Goal: Information Seeking & Learning: Learn about a topic

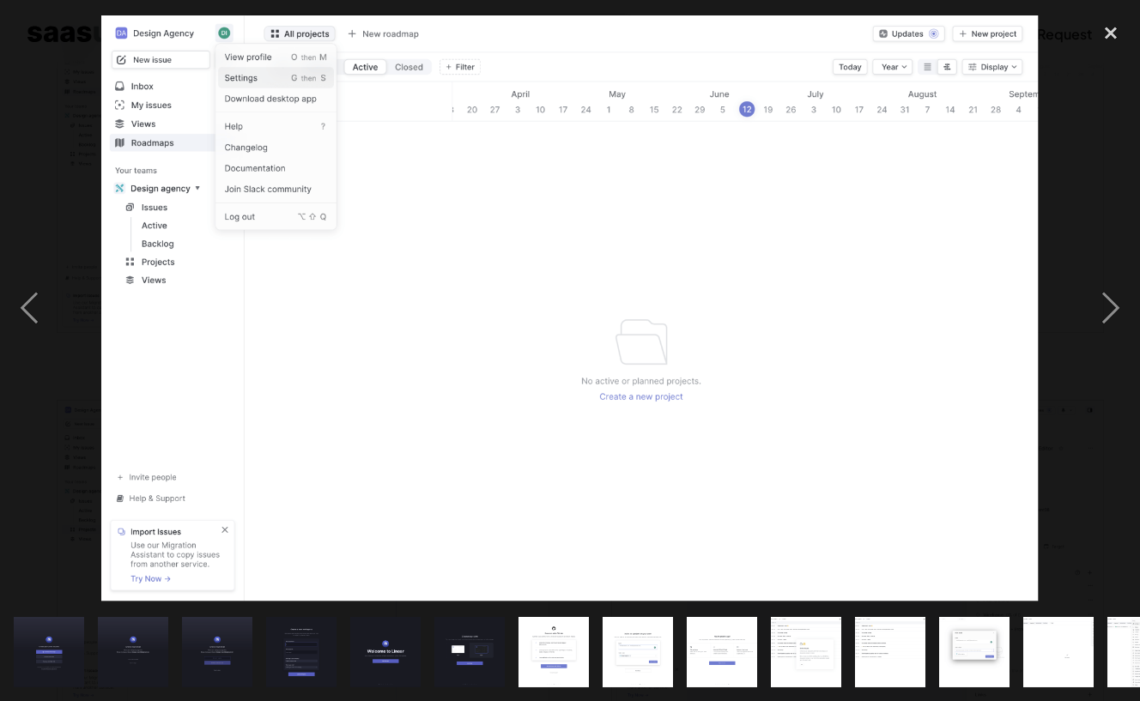
scroll to position [0, 808]
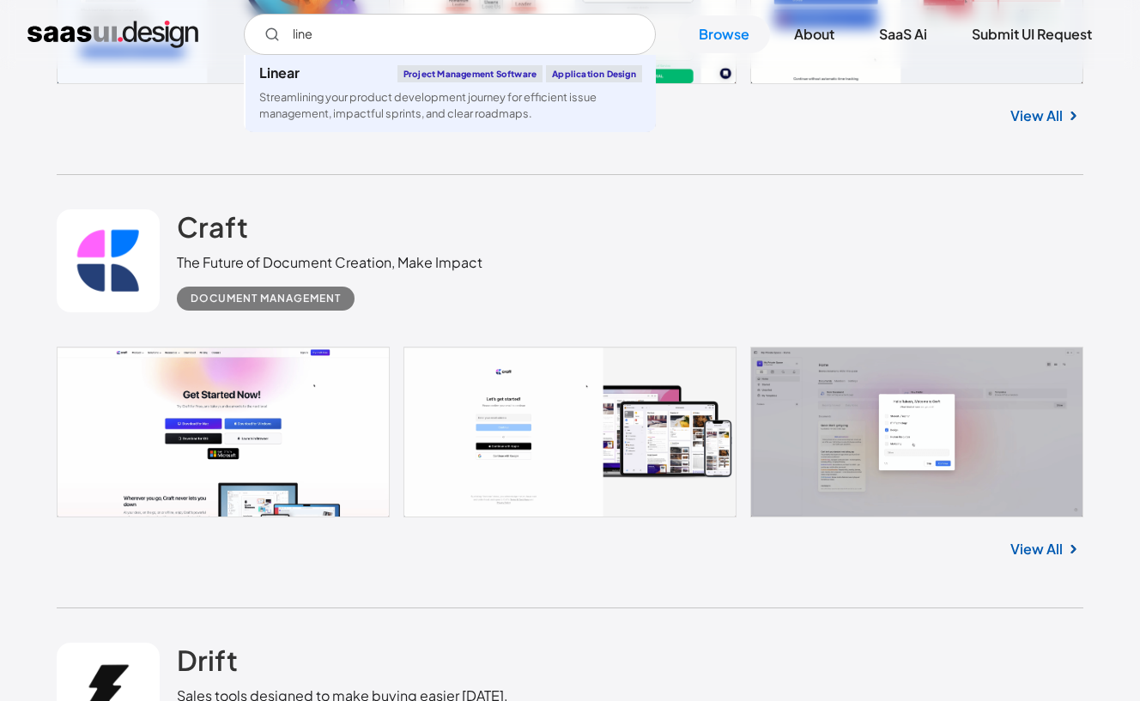
scroll to position [819, 0]
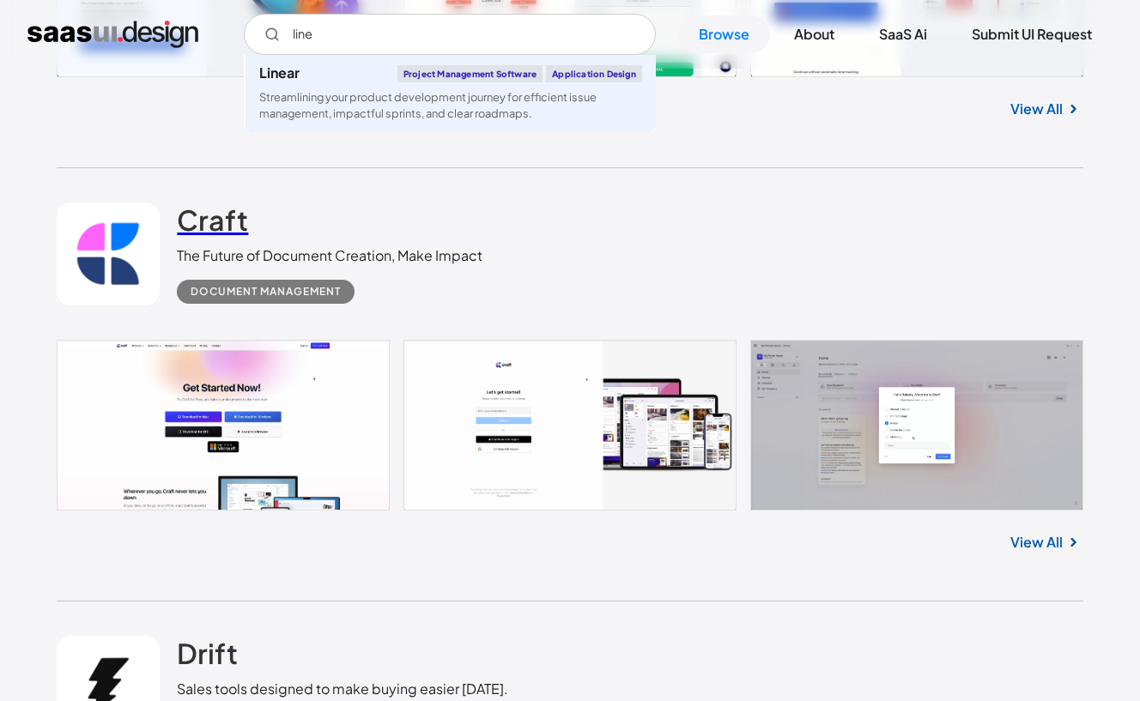
type input "line"
click at [216, 221] on h2 "Craft" at bounding box center [212, 220] width 71 height 34
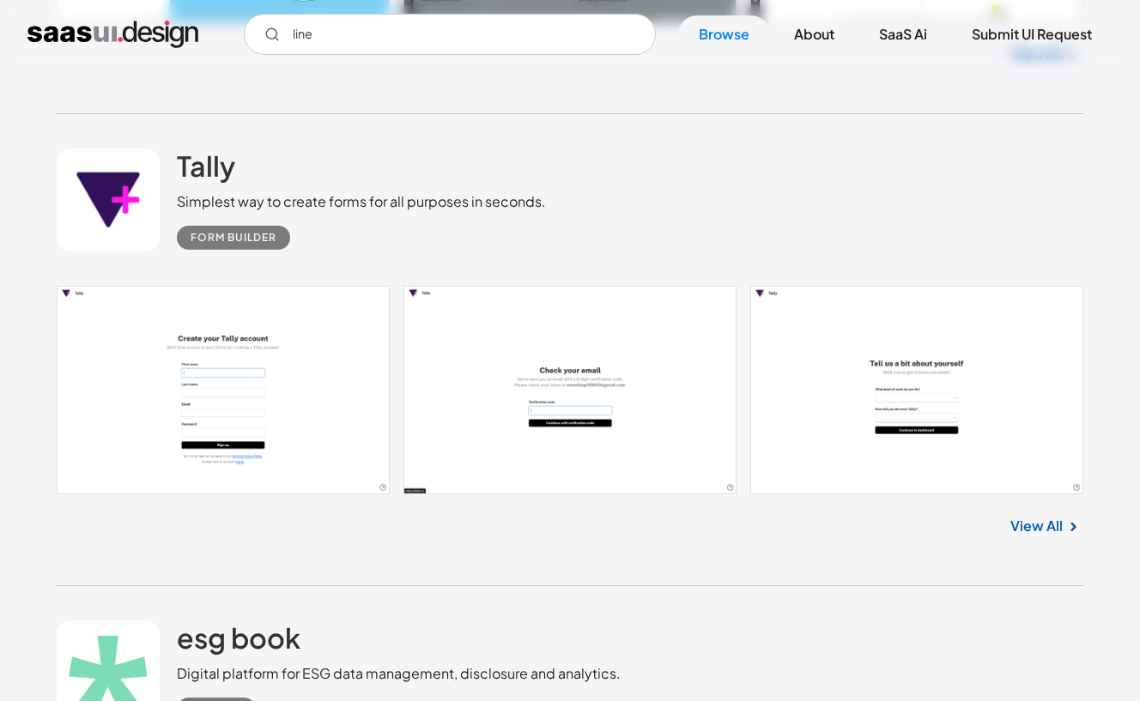
scroll to position [1775, 0]
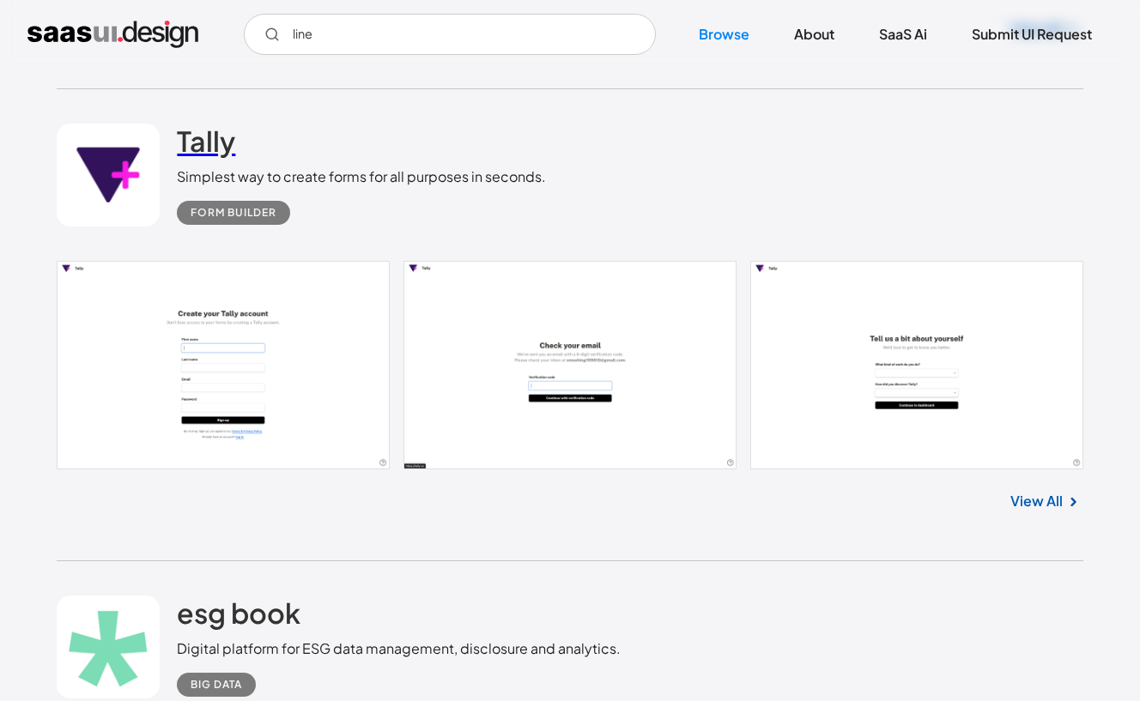
click at [213, 145] on h2 "Tally" at bounding box center [206, 141] width 58 height 34
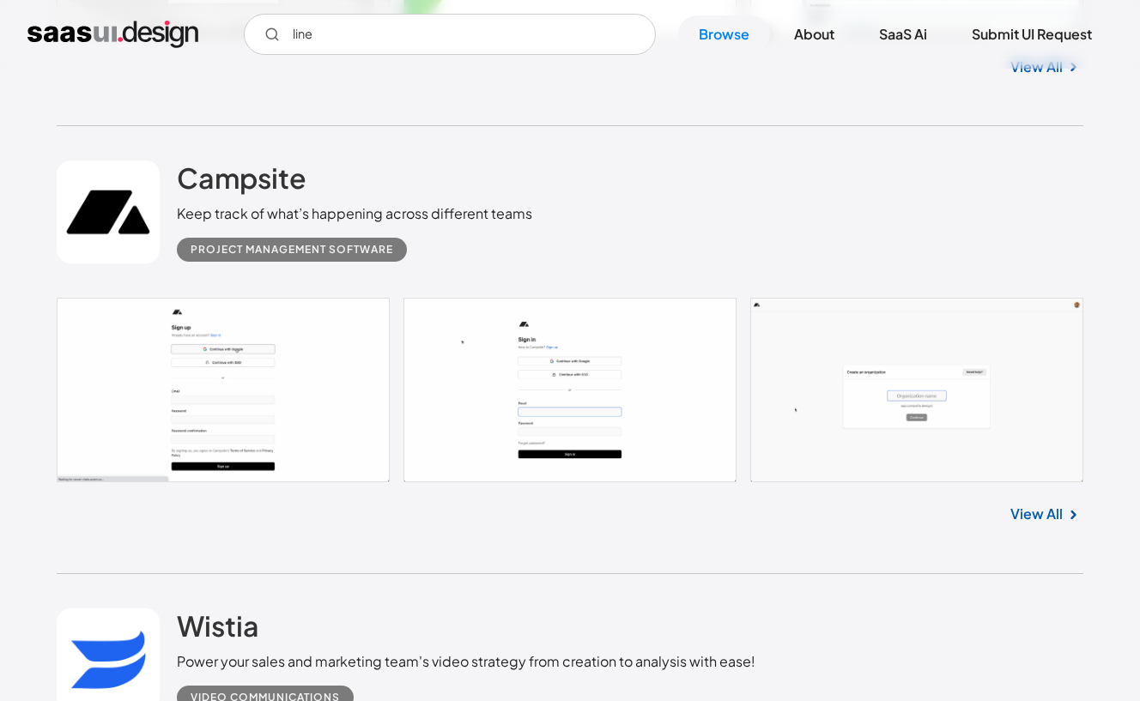
scroll to position [5418, 0]
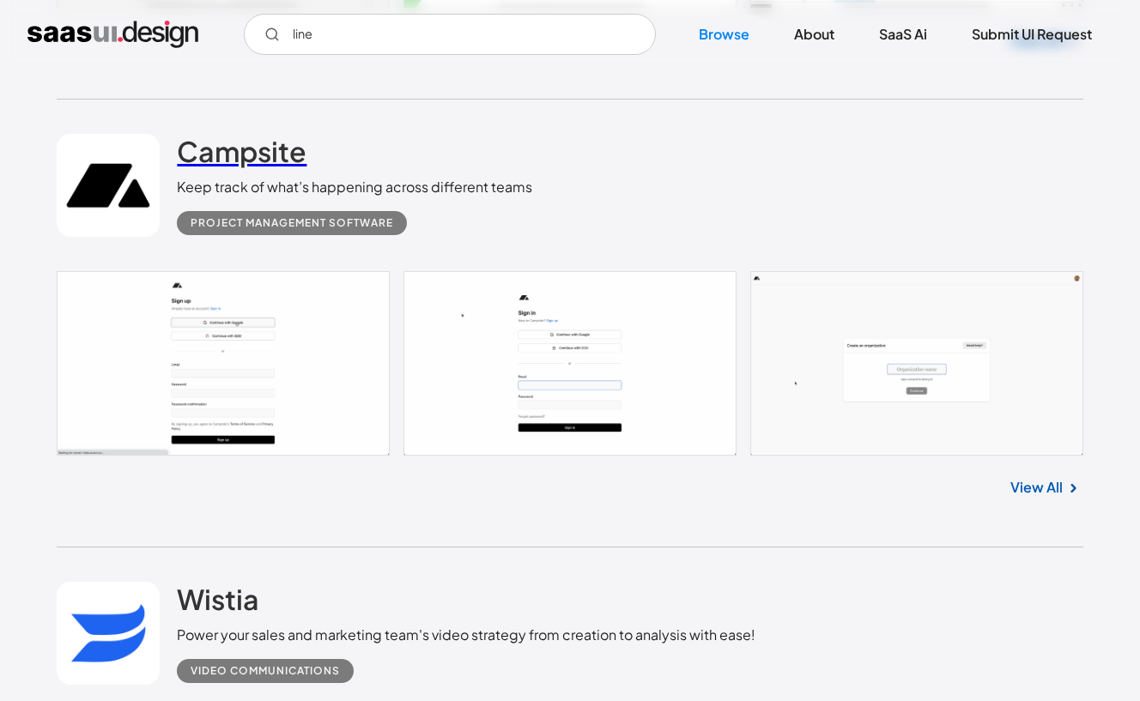
click at [245, 151] on h2 "Campsite" at bounding box center [242, 151] width 130 height 34
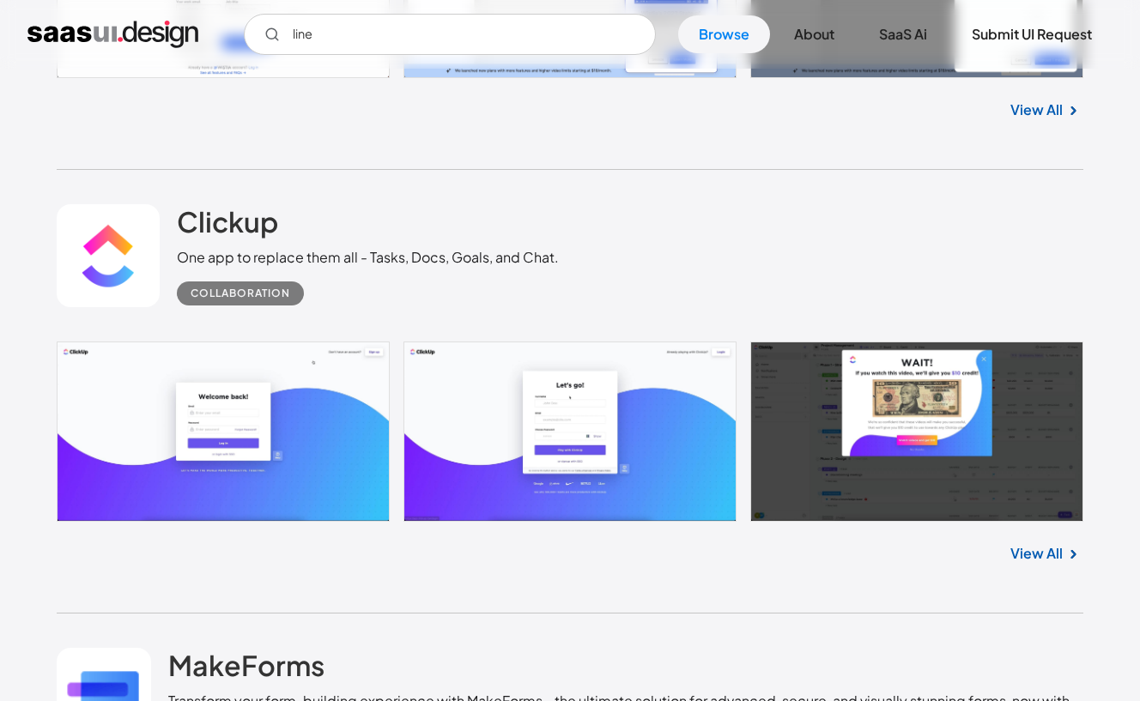
scroll to position [6286, 0]
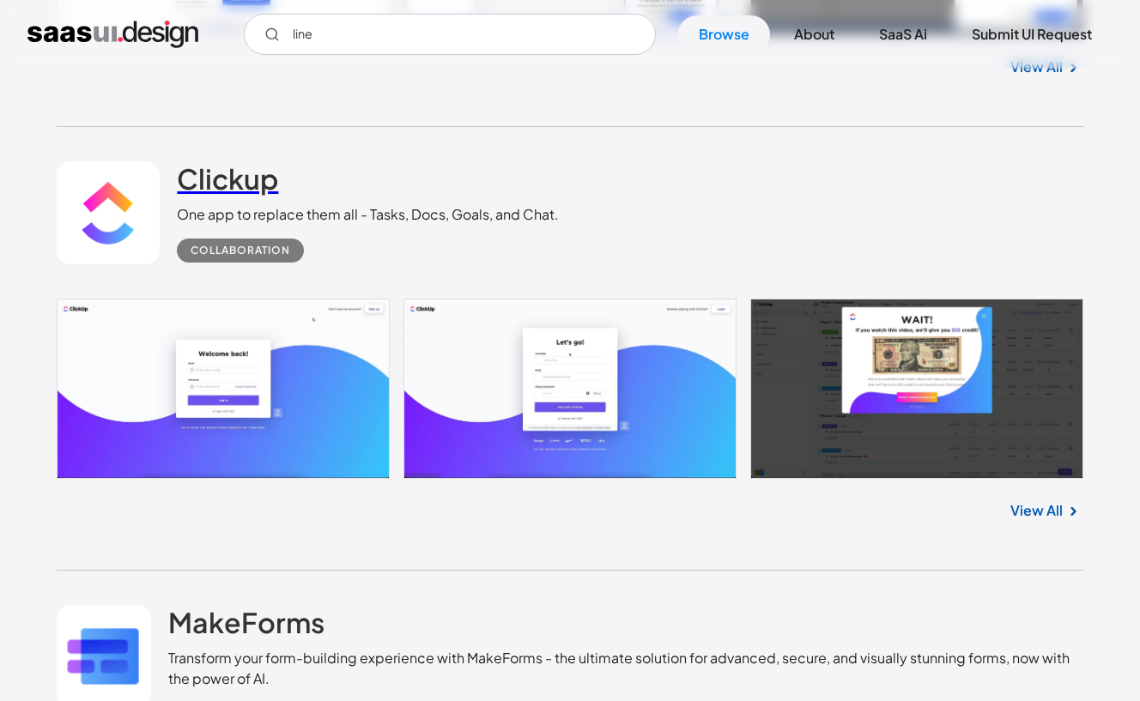
click at [240, 170] on h2 "Clickup" at bounding box center [227, 178] width 101 height 34
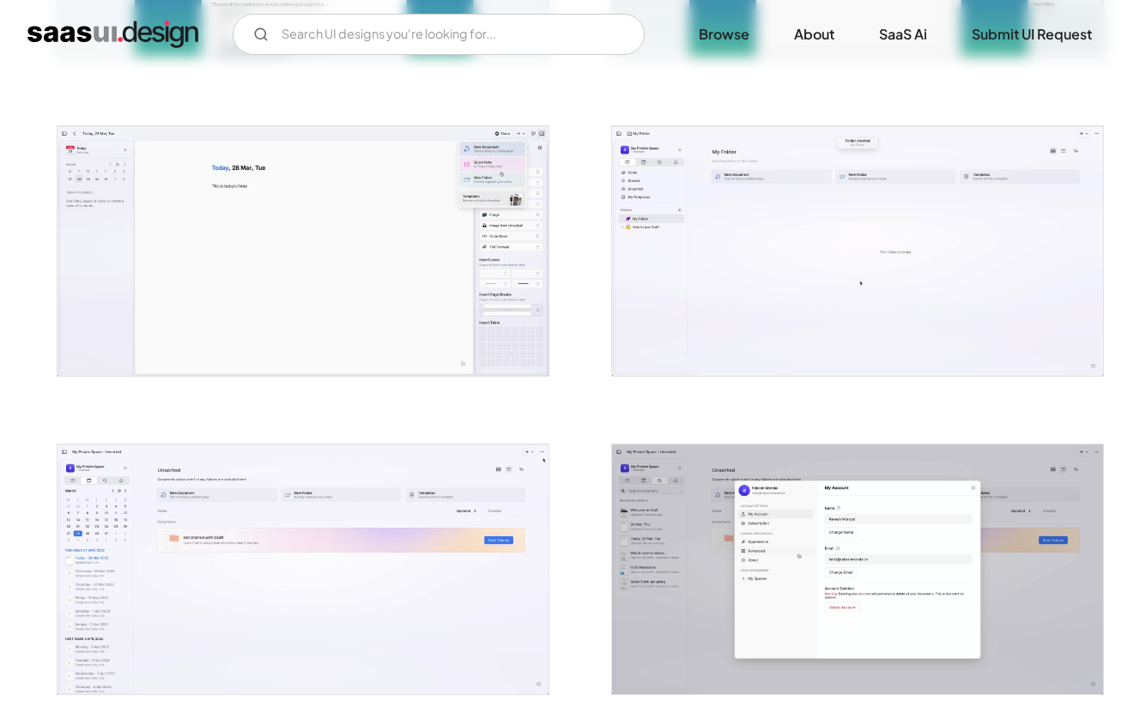
scroll to position [3178, 0]
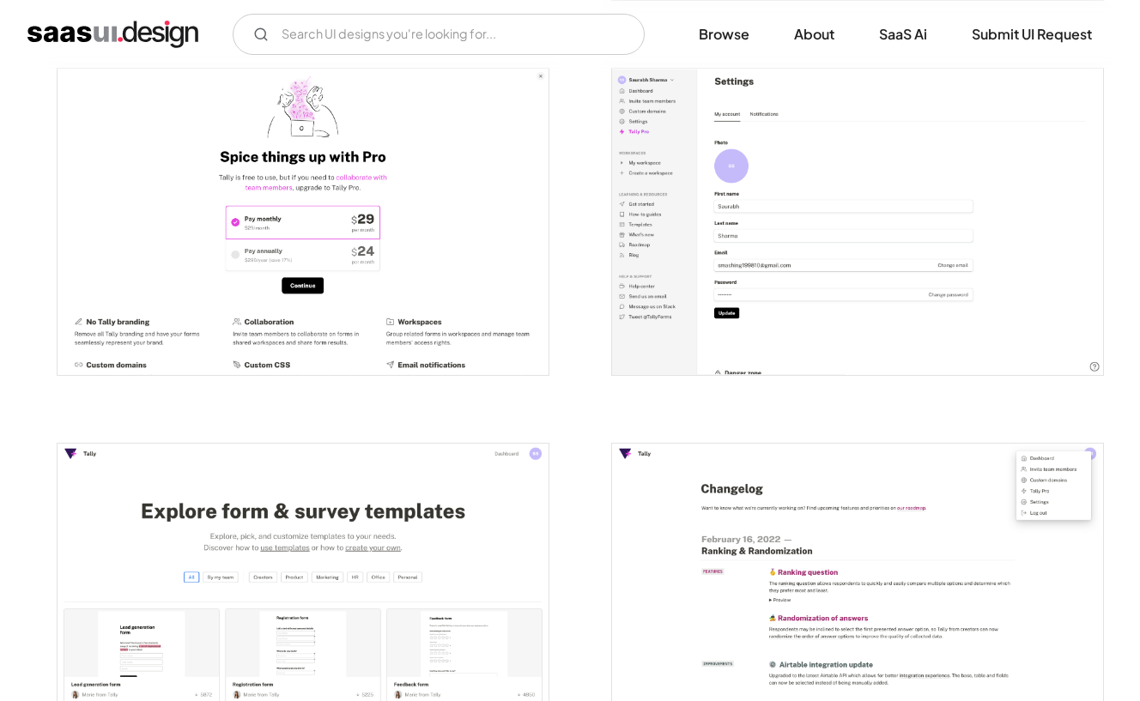
scroll to position [3922, 0]
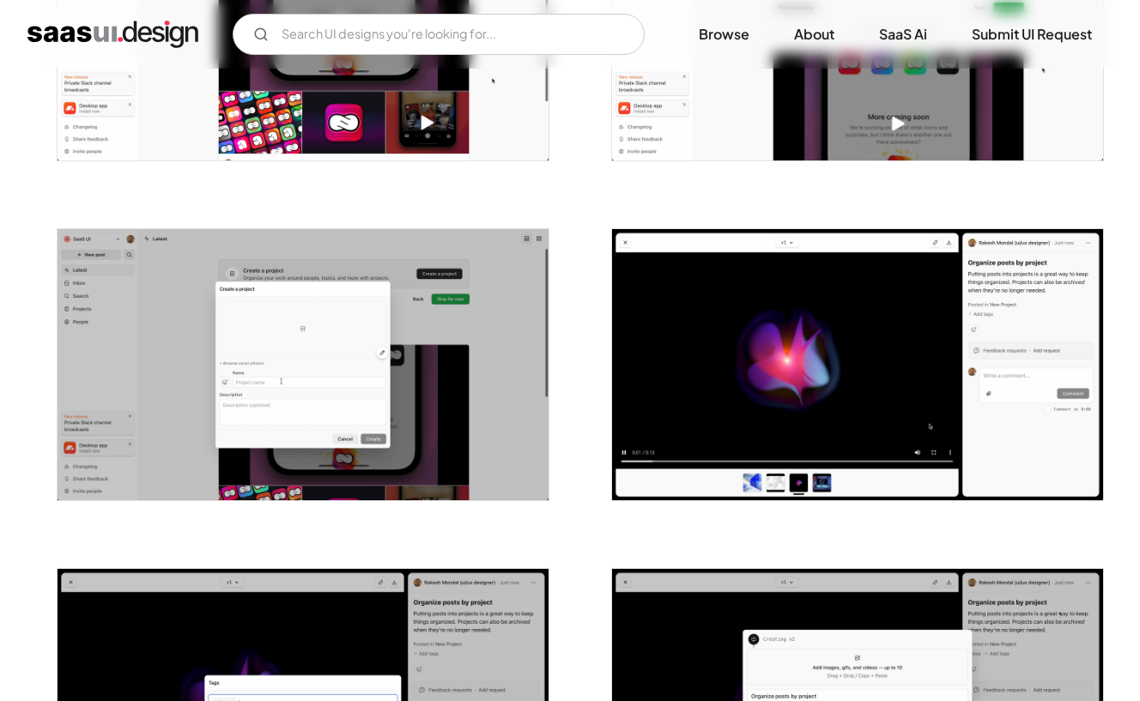
scroll to position [1342, 0]
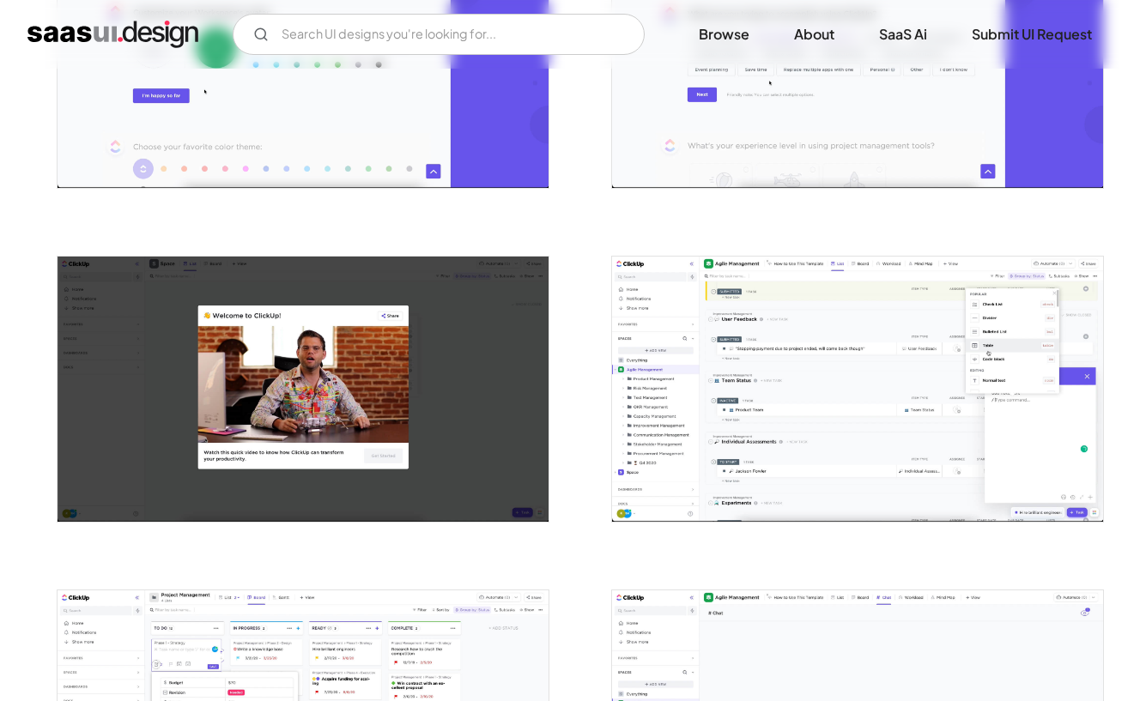
scroll to position [1275, 0]
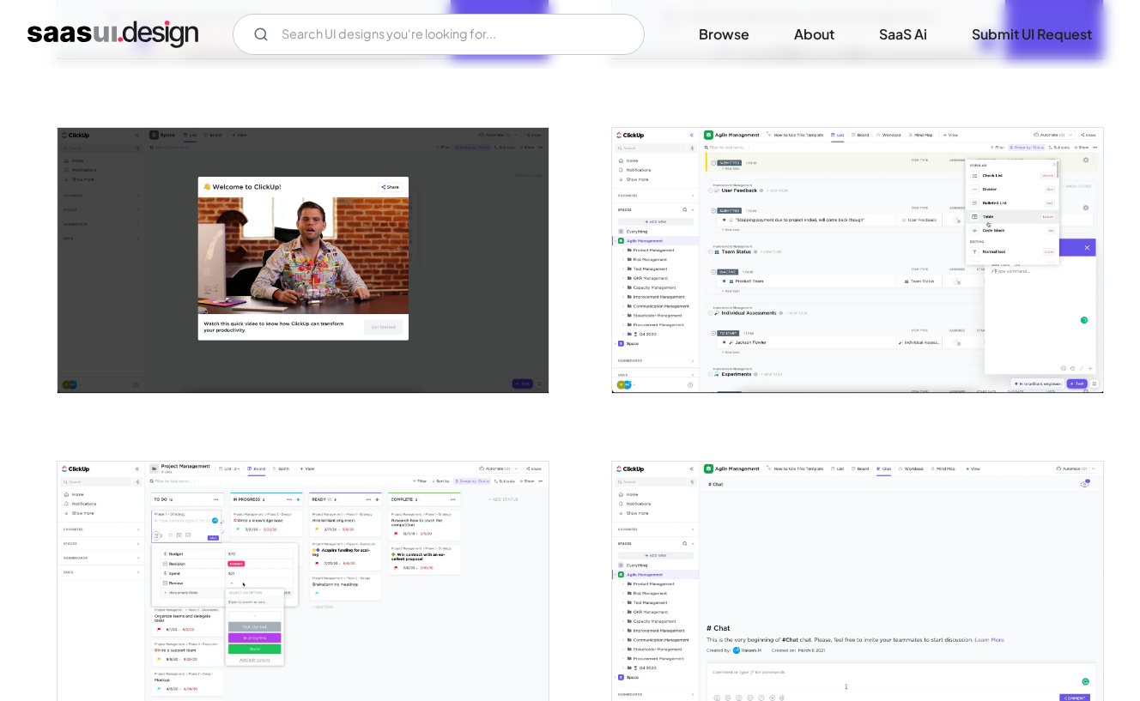
click at [824, 279] on img "open lightbox" at bounding box center [857, 260] width 491 height 265
